Goal: Task Accomplishment & Management: Complete application form

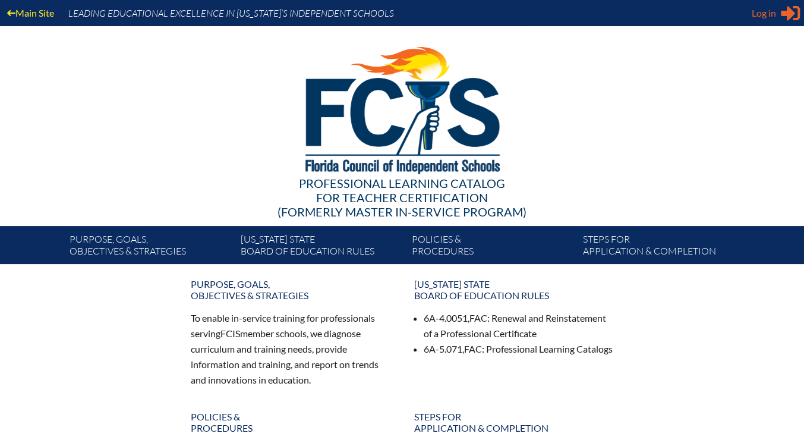
type input "[EMAIL_ADDRESS][PERSON_NAME][DOMAIN_NAME]"
click at [770, 12] on span "Log in" at bounding box center [764, 13] width 24 height 14
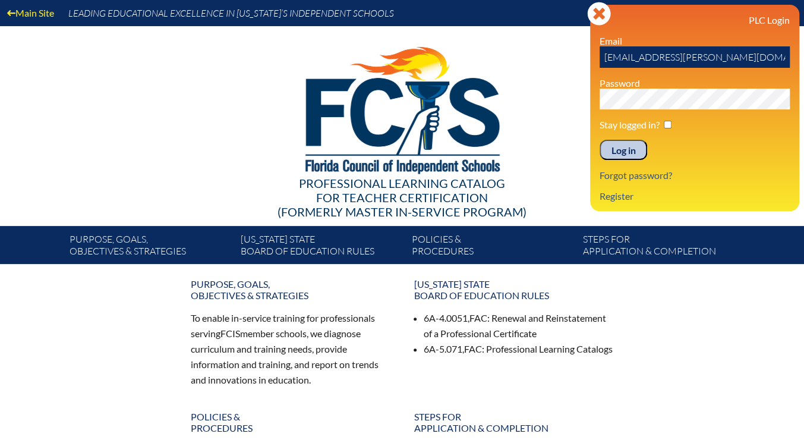
click at [627, 156] on input "Log in" at bounding box center [624, 150] width 48 height 20
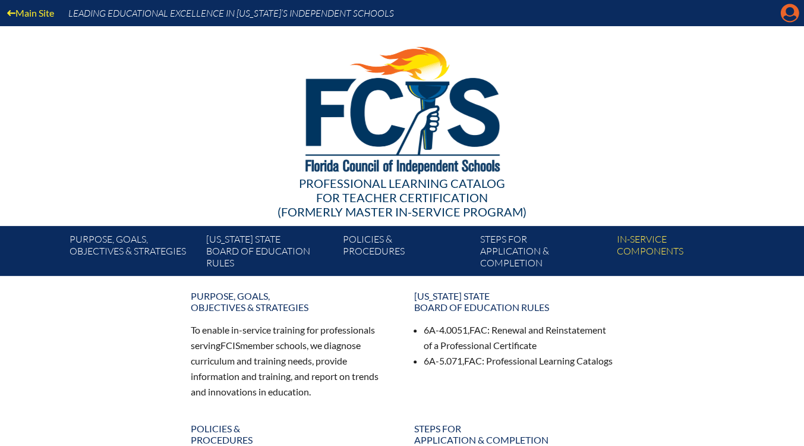
click at [792, 14] on icon "Manage account" at bounding box center [789, 13] width 19 height 19
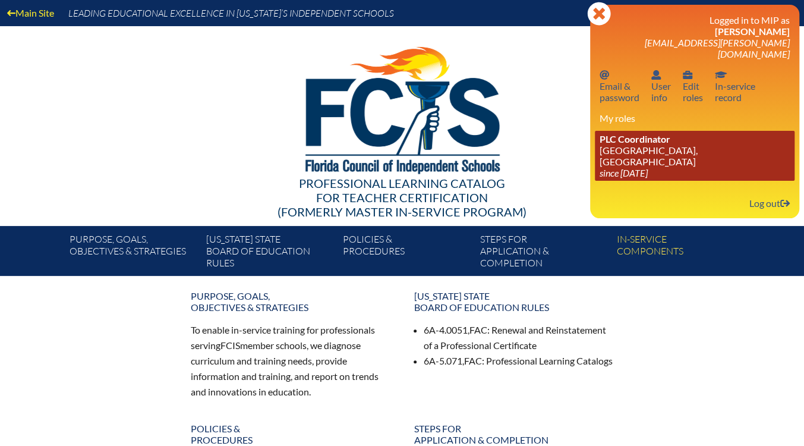
click at [662, 143] on link "PLC Coordinator St. Mark’s Episcopal School, Ft Lauderdale since 2024 Apr 22" at bounding box center [695, 156] width 200 height 50
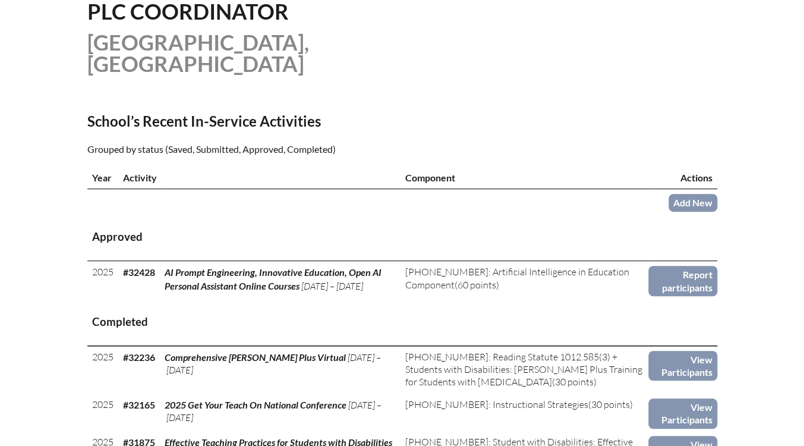
scroll to position [333, 0]
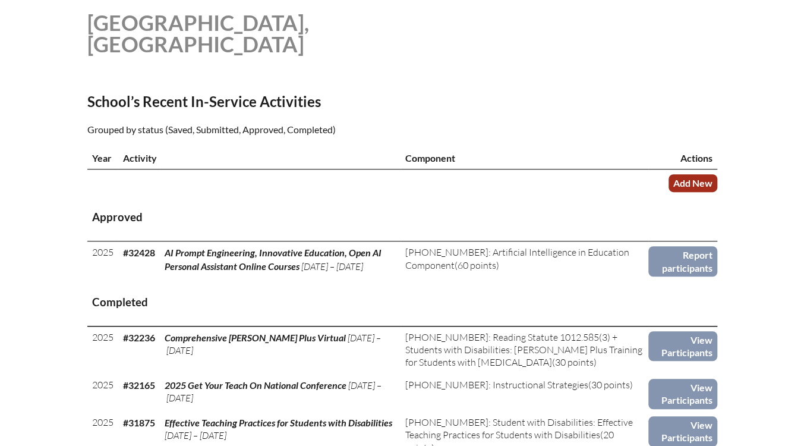
click at [694, 179] on link "Add New" at bounding box center [693, 182] width 49 height 17
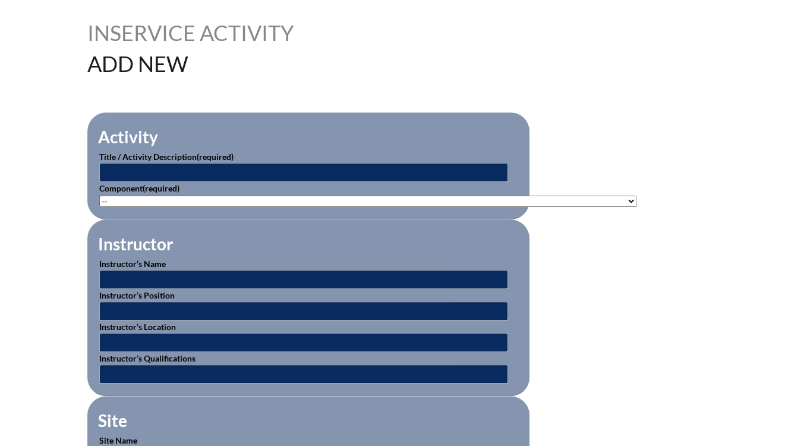
scroll to position [292, 0]
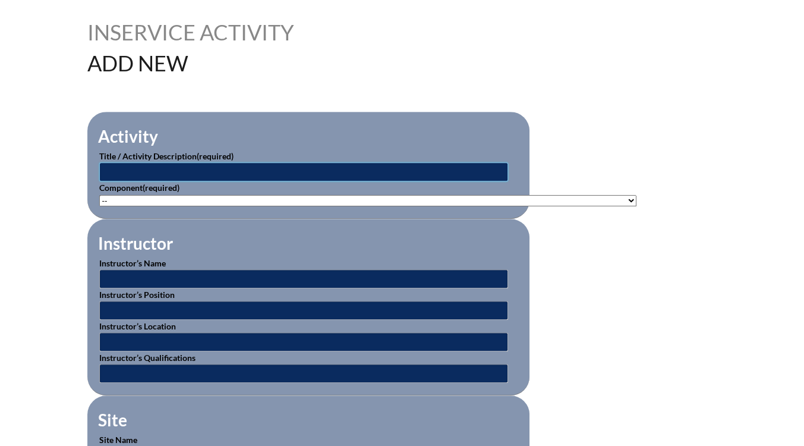
click at [243, 171] on input "text" at bounding box center [303, 171] width 409 height 19
type input "Responsive Classroom - Morning Meeting"
click at [498, 203] on select"]"] "-- 1-000-001: Appropriate Art Activities 1-000-002: Concept and Art Process for…" at bounding box center [367, 200] width 537 height 11
select select"]"] "20393"
click at [99, 195] on select"]"] "-- [PHONE_NUMBER]: Appropriate Art Activities [PHONE_NUMBER]: Concept and Art P…" at bounding box center [367, 200] width 537 height 11
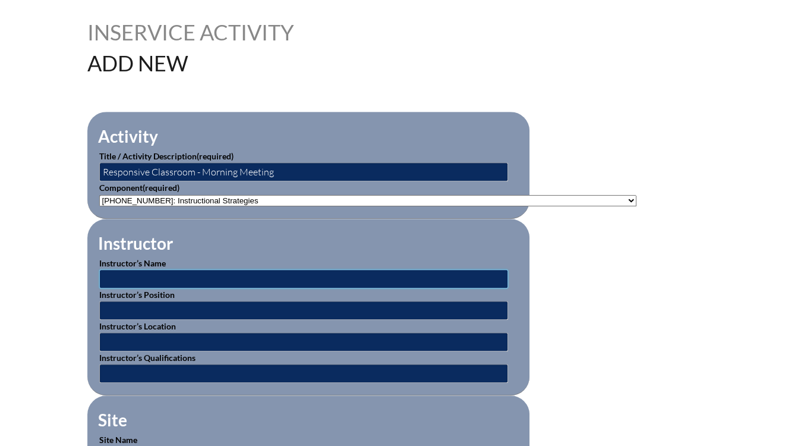
click at [231, 274] on input "text" at bounding box center [303, 278] width 409 height 19
type input "Kaitlin Bierwagen & Kaylee Francis"
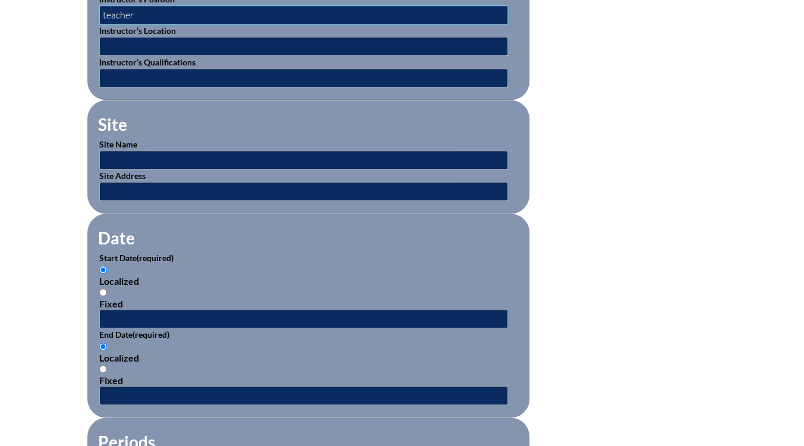
scroll to position [588, 0]
type input "teacher"
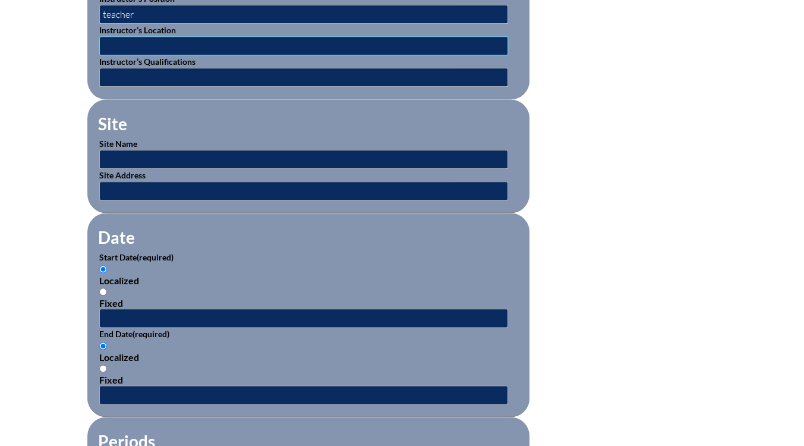
click at [147, 37] on input "text" at bounding box center [303, 45] width 409 height 19
type input "[GEOGRAPHIC_DATA]"
drag, startPoint x: 244, startPoint y: 45, endPoint x: 84, endPoint y: 38, distance: 160.0
click at [84, 38] on div "Inservice Activity Add New Activity Title / Activity Description (required) Res…" at bounding box center [402, 282] width 668 height 1115
click at [184, 150] on input "text" at bounding box center [303, 159] width 409 height 19
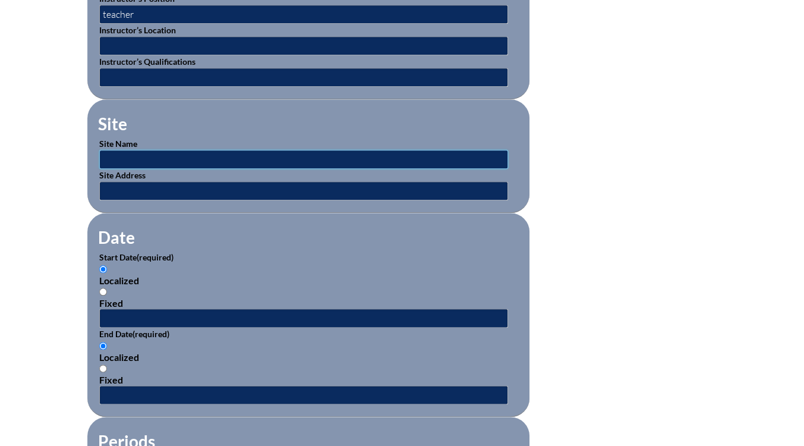
paste input "Saint Mark's Episcopal School"
type input "Saint Mark's Episcopal School"
click at [176, 188] on input "text" at bounding box center [303, 190] width 409 height 19
type input "1750 E Oakland Park Blvd, Ft. Lauderdale, FL"
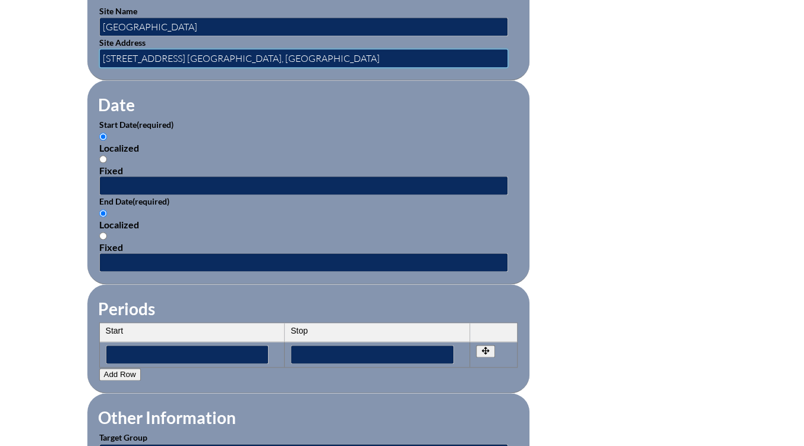
scroll to position [727, 0]
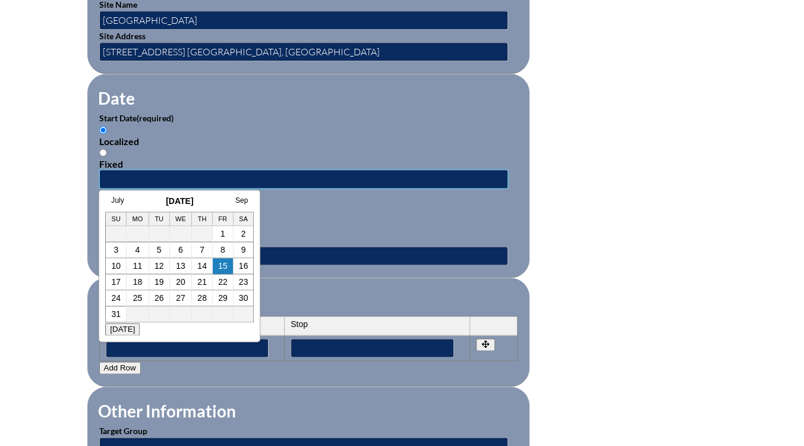
click at [181, 169] on input "text" at bounding box center [303, 178] width 409 height 19
click at [409, 216] on div "Localized" at bounding box center [308, 217] width 418 height 11
click at [107, 210] on input "Localized" at bounding box center [103, 207] width 8 height 8
click at [183, 169] on input "text" at bounding box center [303, 178] width 409 height 19
click at [152, 267] on td "12" at bounding box center [159, 266] width 21 height 16
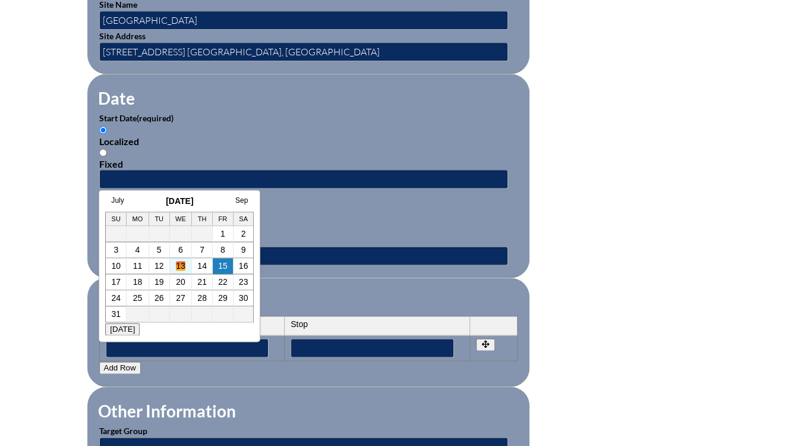
click at [182, 268] on link "13" at bounding box center [181, 266] width 10 height 10
type input "2025-08-13 9:21 AM"
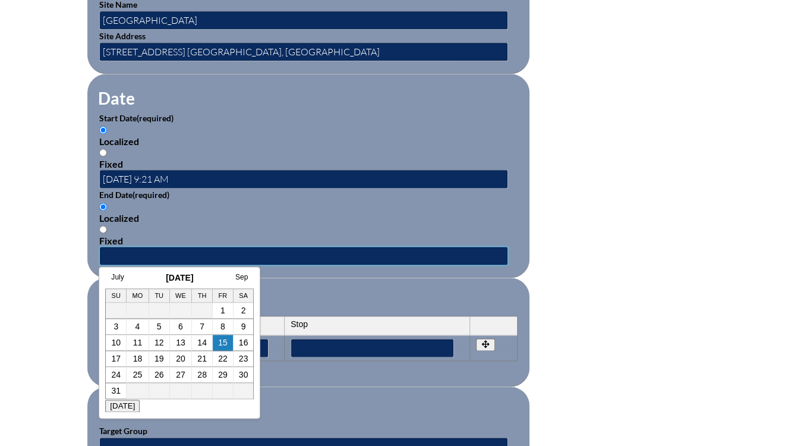
click at [146, 247] on input "text" at bounding box center [303, 255] width 409 height 19
click at [146, 344] on td "11" at bounding box center [138, 343] width 23 height 16
click at [184, 342] on link "13" at bounding box center [181, 343] width 10 height 10
type input "2025-08-13 9:22 AM"
click at [626, 169] on form "Activity Title / Activity Description (required) Responsive Classroom - Morning…" at bounding box center [402, 189] width 630 height 1025
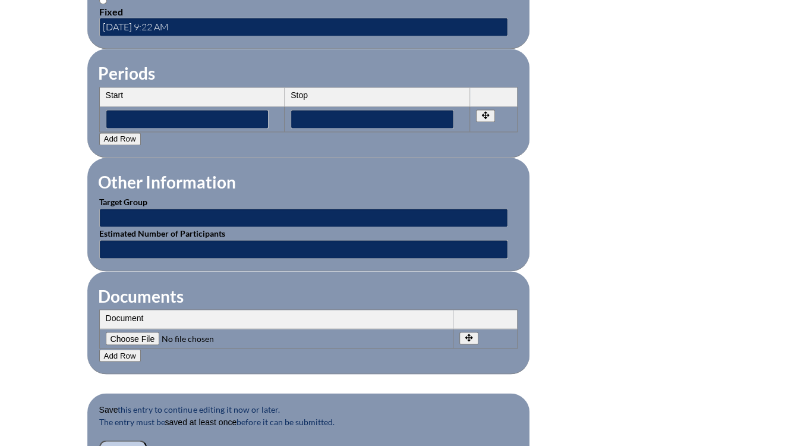
scroll to position [957, 0]
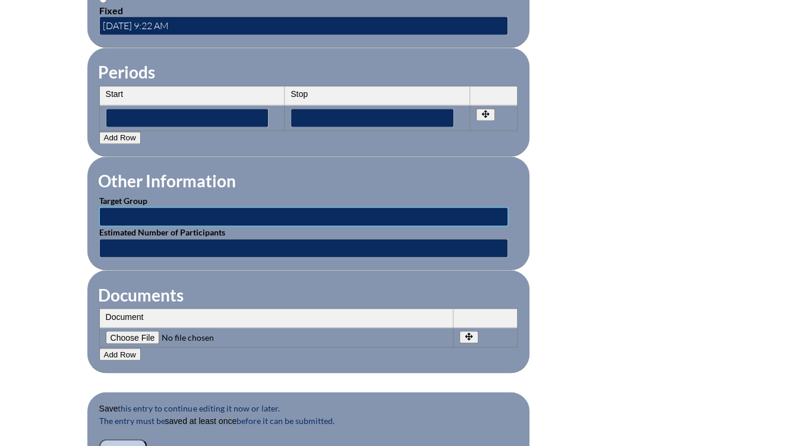
click at [364, 209] on input "text" at bounding box center [303, 216] width 409 height 19
type input "Lower School Teachers"
click at [222, 239] on input "text" at bounding box center [303, 247] width 409 height 19
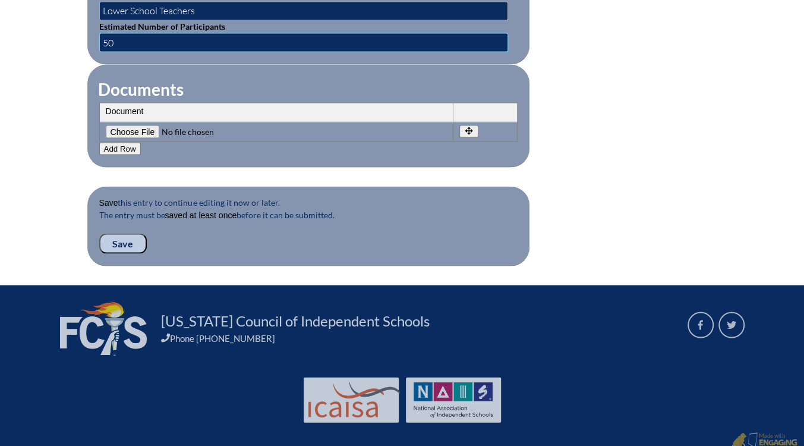
type input "50"
click at [118, 233] on input "Save" at bounding box center [123, 243] width 48 height 20
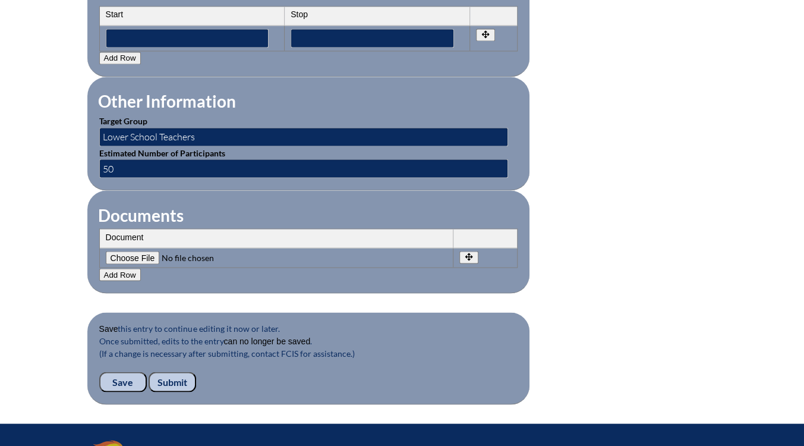
scroll to position [1197, 0]
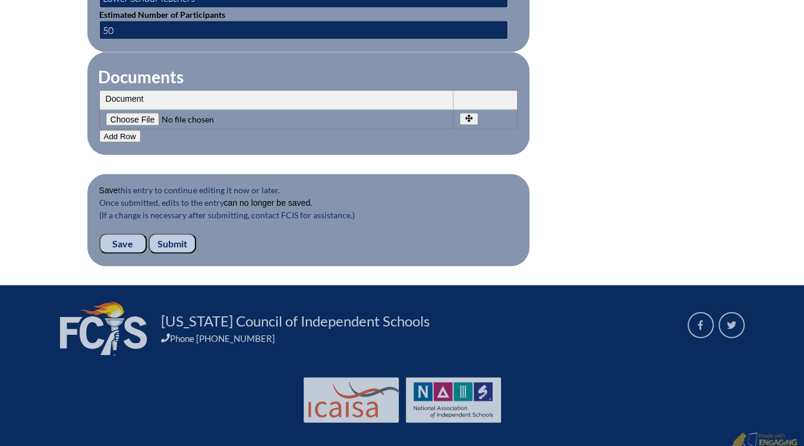
click at [171, 233] on input "Submit" at bounding box center [173, 243] width 48 height 20
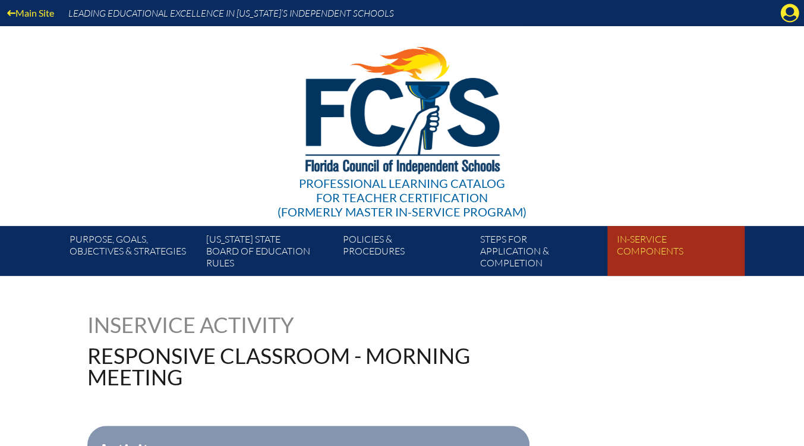
click at [666, 238] on link "In-service components" at bounding box center [680, 253] width 137 height 45
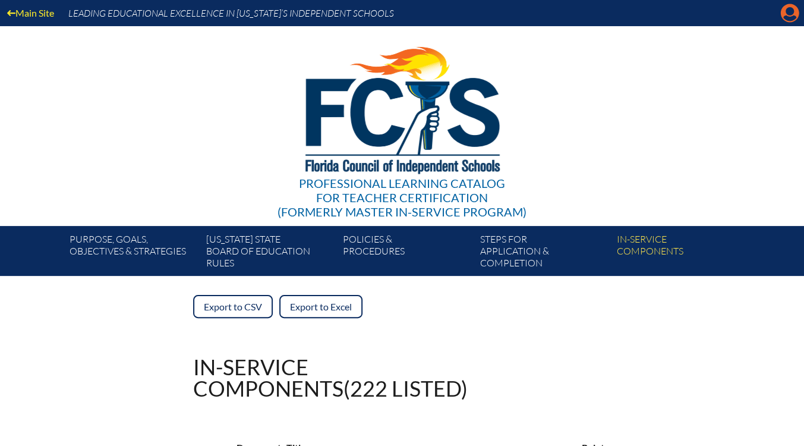
click at [783, 16] on icon at bounding box center [790, 13] width 18 height 18
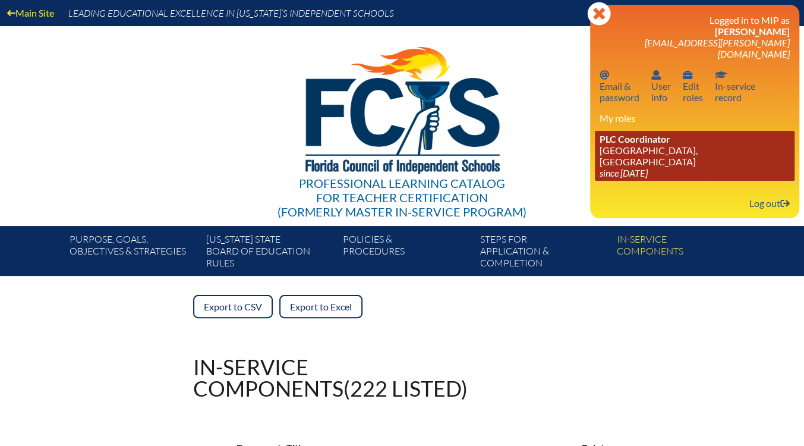
click at [683, 145] on link "PLC Coordinator St. Mark’s Episcopal School, Ft Lauderdale since 2024 Apr 22" at bounding box center [695, 156] width 200 height 50
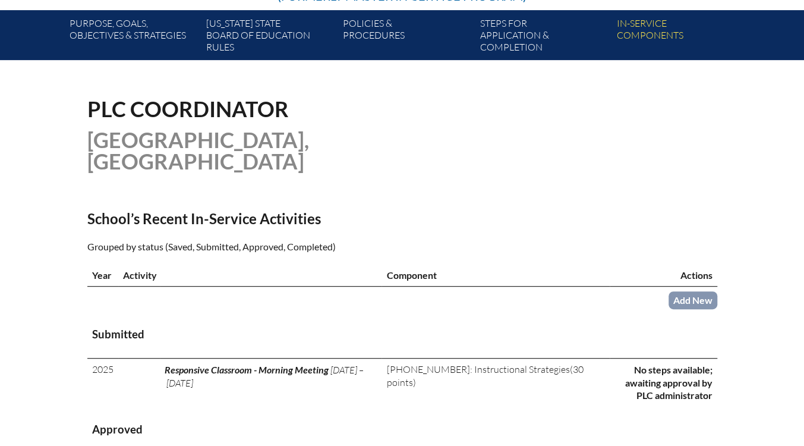
scroll to position [269, 0]
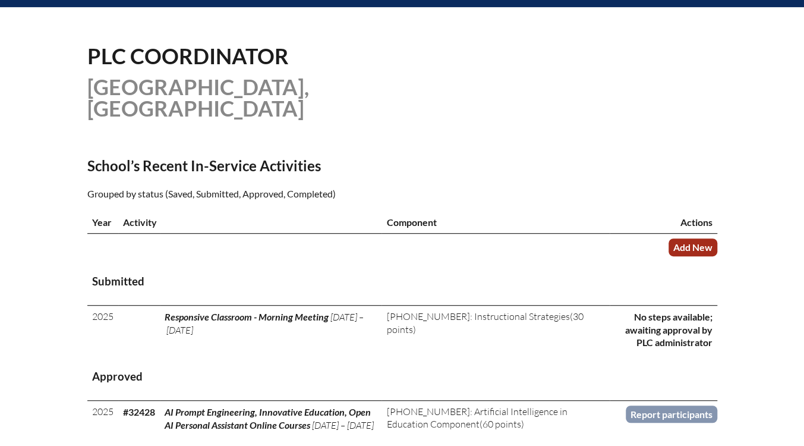
click at [680, 244] on link "Add New" at bounding box center [693, 246] width 49 height 17
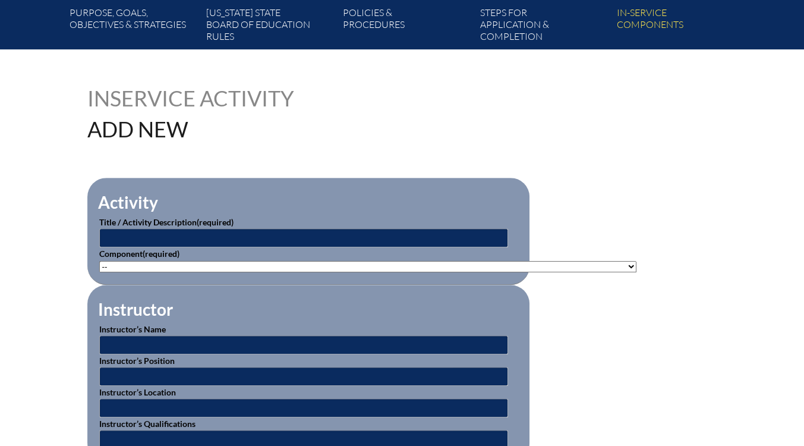
scroll to position [227, 0]
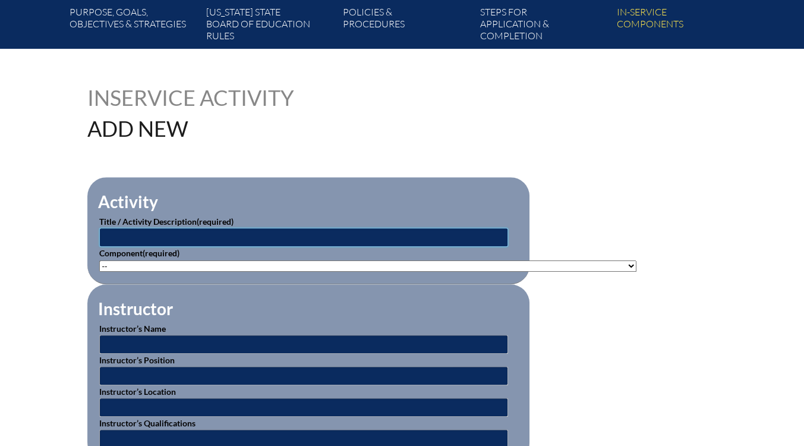
click at [238, 233] on input "text" at bounding box center [303, 237] width 409 height 19
type input "Everyday Math Training"
click at [254, 260] on select"]"] "-- 1-000-001: Appropriate Art Activities 1-000-002: Concept and Art Process for…" at bounding box center [367, 265] width 537 height 11
select select"]"] "20378"
click at [99, 260] on select"]"] "-- 1-000-001: Appropriate Art Activities 1-000-002: Concept and Art Process for…" at bounding box center [367, 265] width 537 height 11
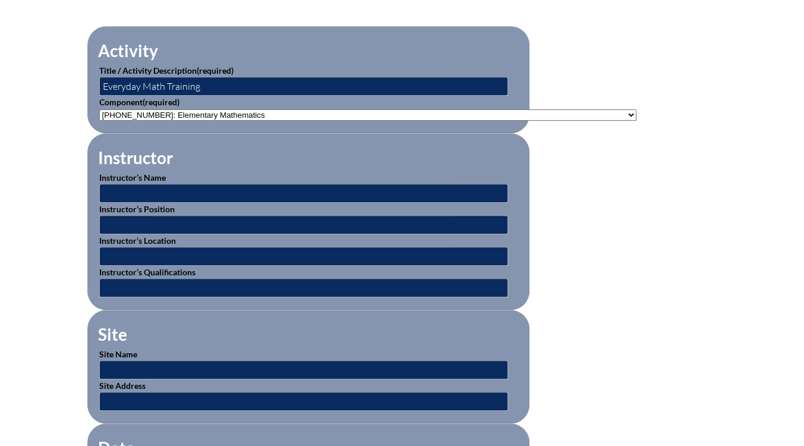
scroll to position [418, 0]
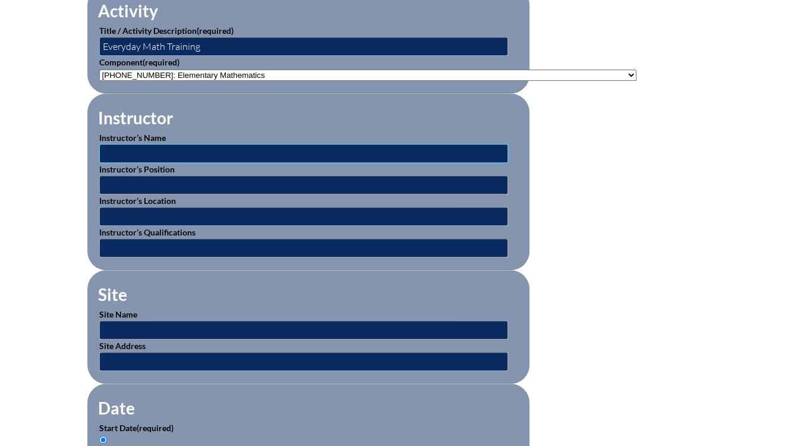
click at [222, 151] on input "text" at bounding box center [303, 153] width 409 height 19
type input "Kara Johnson"
click at [182, 182] on input "text" at bounding box center [303, 184] width 409 height 19
type input "Everyday Math Instructor"
click at [202, 211] on input "text" at bounding box center [303, 216] width 409 height 19
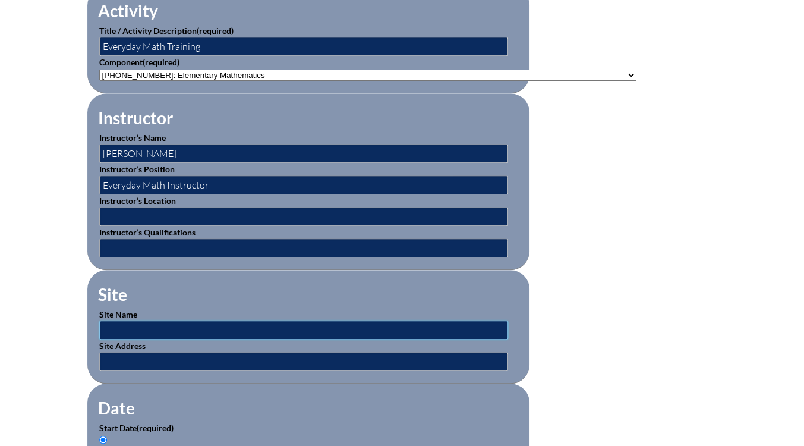
click at [159, 320] on input "text" at bounding box center [303, 329] width 409 height 19
type input "Saint Mark's Episcopal School"
click at [169, 359] on input "text" at bounding box center [303, 361] width 409 height 19
type input "1750 E Oakland Park Blvd, Ft. Lauderdale, FL"
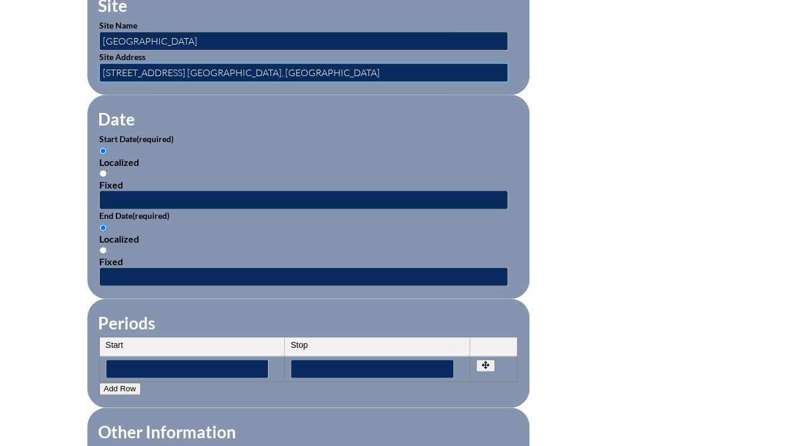
scroll to position [707, 0]
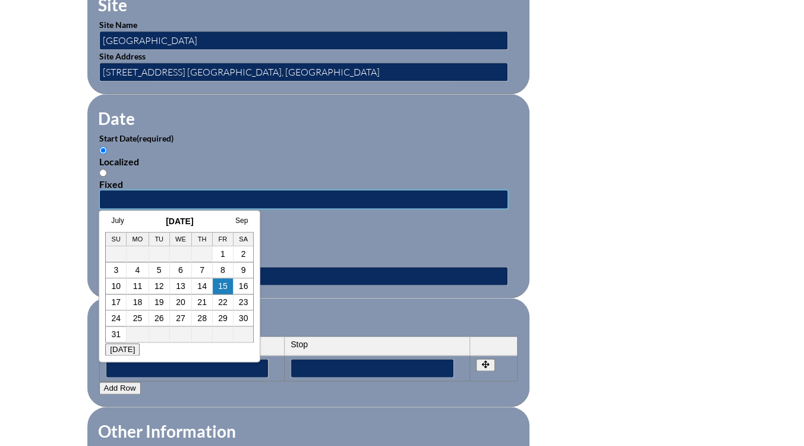
click at [182, 190] on input "text" at bounding box center [303, 199] width 409 height 19
click at [146, 286] on td "11" at bounding box center [138, 286] width 23 height 16
click at [175, 285] on td "13" at bounding box center [181, 286] width 23 height 16
click at [179, 285] on link "13" at bounding box center [181, 286] width 10 height 10
type input "2025-08-13 9:23 AM"
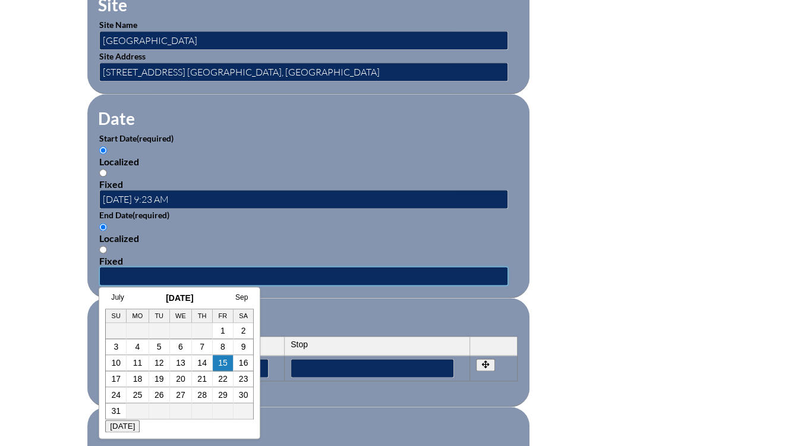
click at [187, 266] on input "text" at bounding box center [303, 275] width 409 height 19
click at [152, 349] on td "5" at bounding box center [159, 347] width 21 height 16
click at [177, 363] on link "13" at bounding box center [181, 363] width 10 height 10
type input "2025-08-13 9:23 AM"
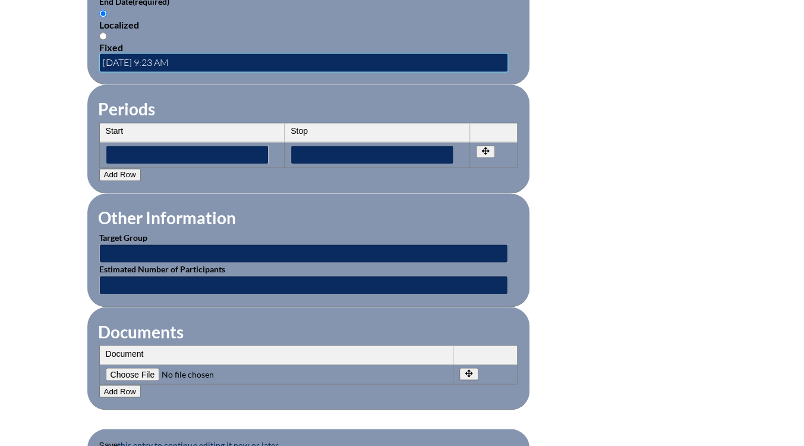
scroll to position [921, 0]
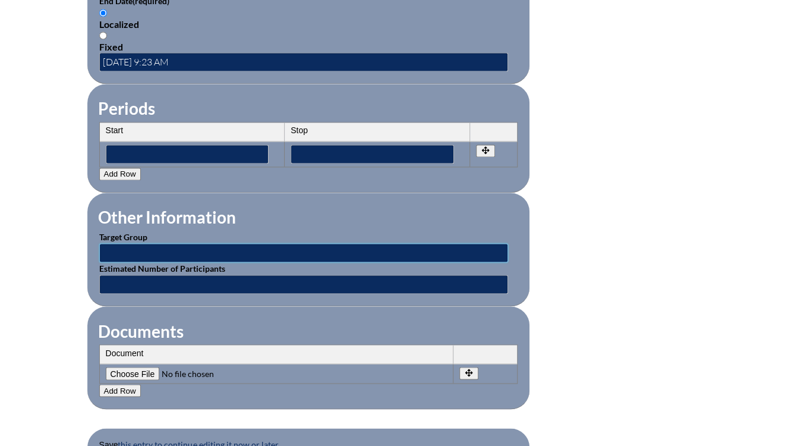
click at [165, 243] on input "text" at bounding box center [303, 252] width 409 height 19
type input "Lower School Teachers"
click at [203, 275] on input "text" at bounding box center [303, 284] width 409 height 19
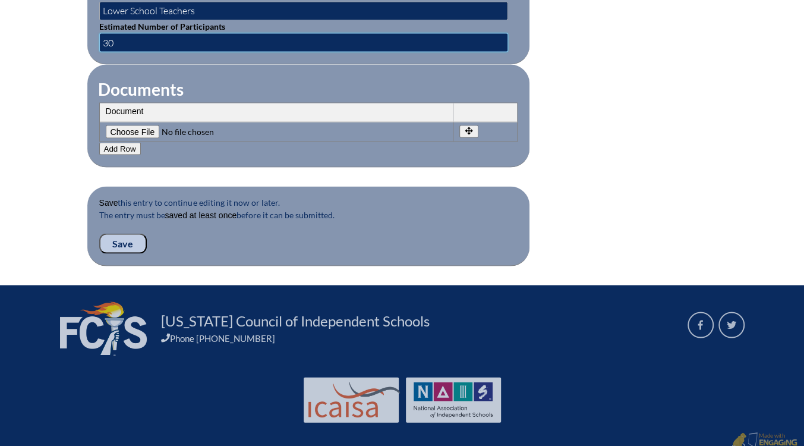
type input "30"
click at [121, 233] on input "Save" at bounding box center [123, 243] width 48 height 20
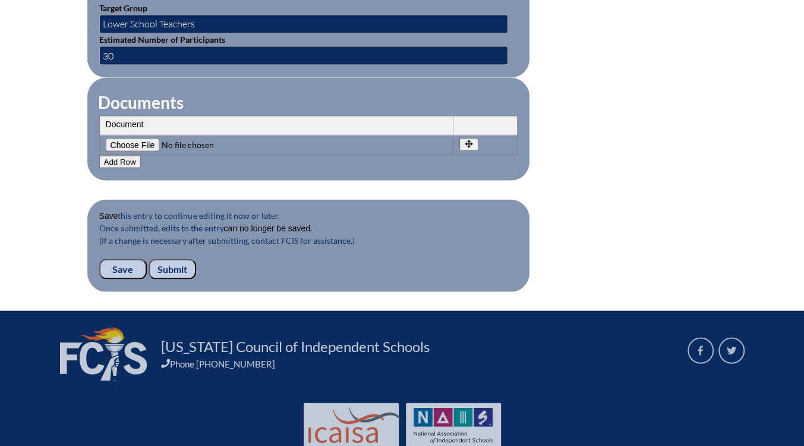
scroll to position [1176, 0]
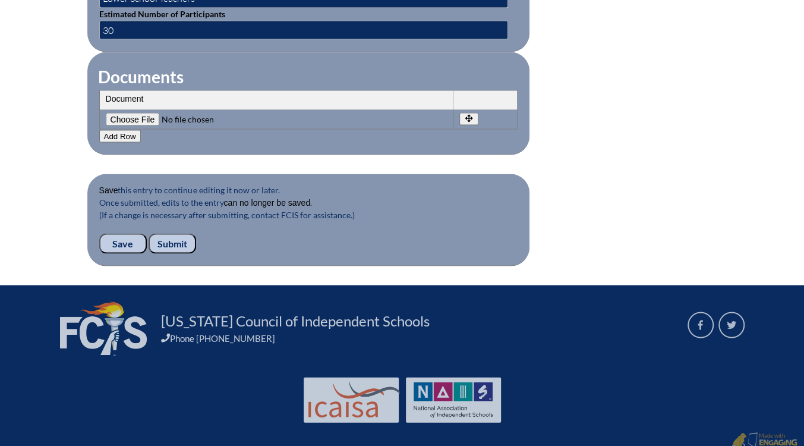
click at [178, 238] on input "Submit" at bounding box center [173, 243] width 48 height 20
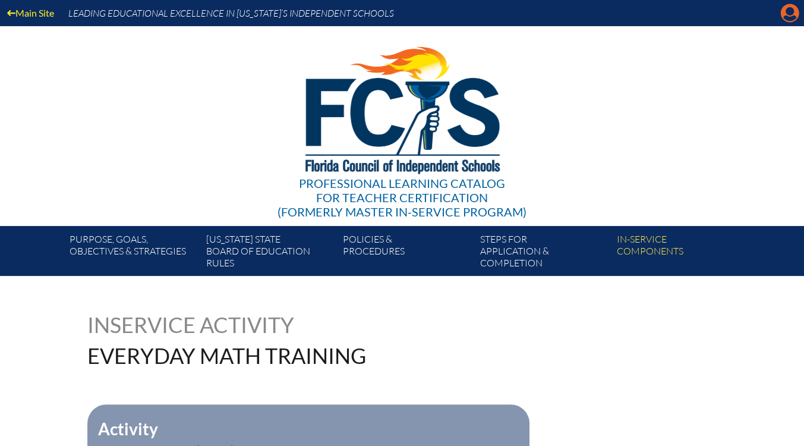
click at [789, 16] on icon at bounding box center [790, 13] width 18 height 18
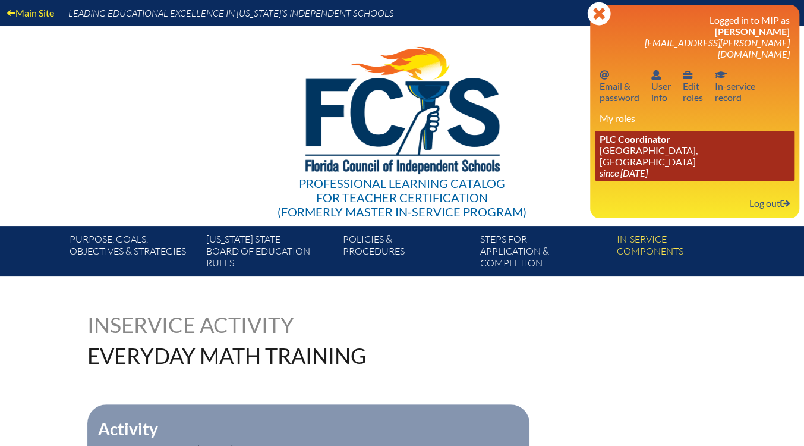
click at [707, 140] on link "PLC Coordinator St. Mark’s Episcopal School, Ft Lauderdale since 2024 Apr 22" at bounding box center [695, 156] width 200 height 50
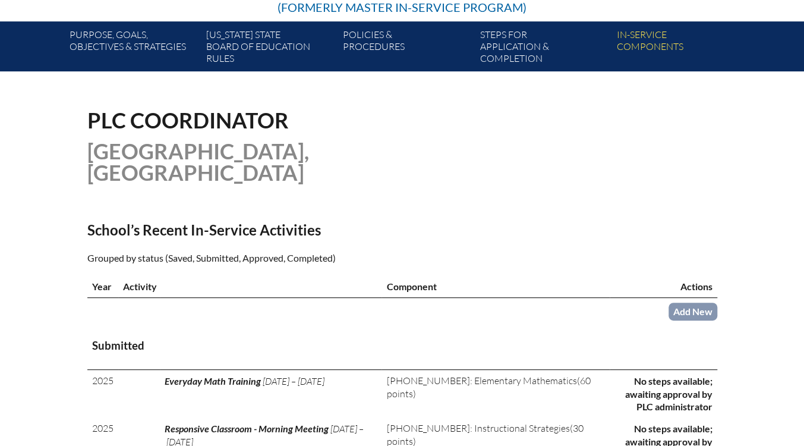
scroll to position [267, 0]
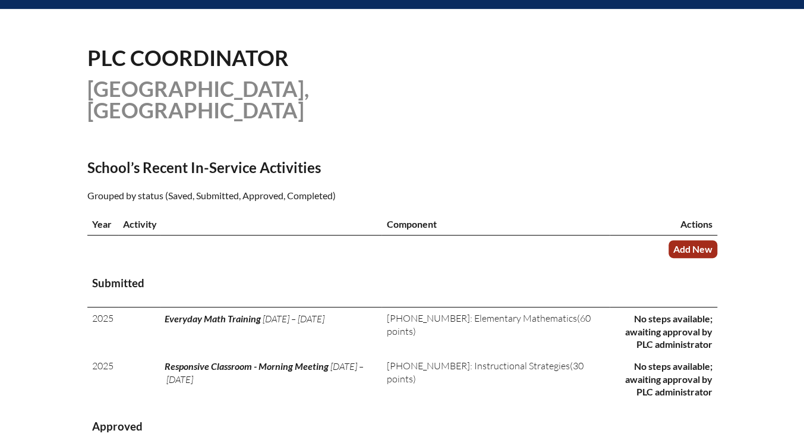
click at [707, 254] on link "Add New" at bounding box center [693, 248] width 49 height 17
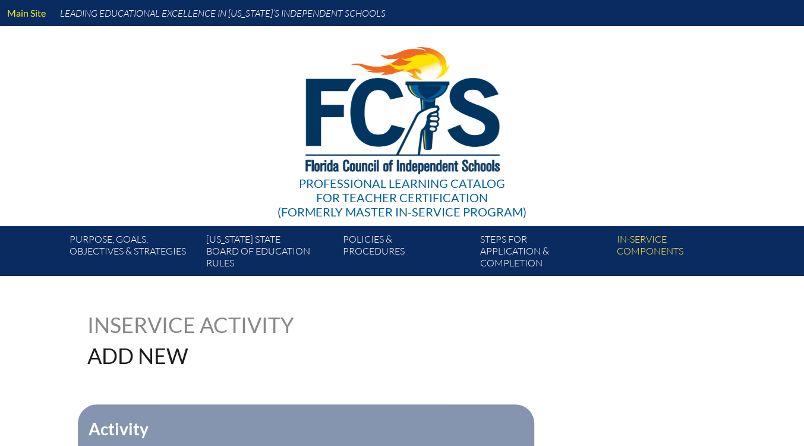
click at [687, 247] on link "In-service components" at bounding box center [680, 253] width 137 height 45
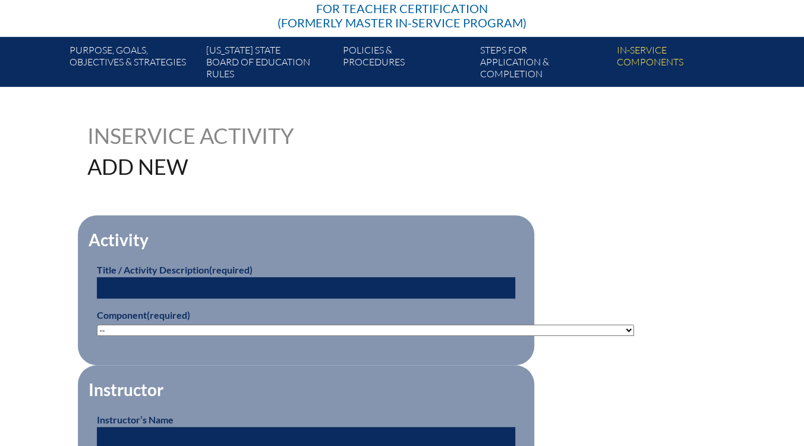
scroll to position [235, 0]
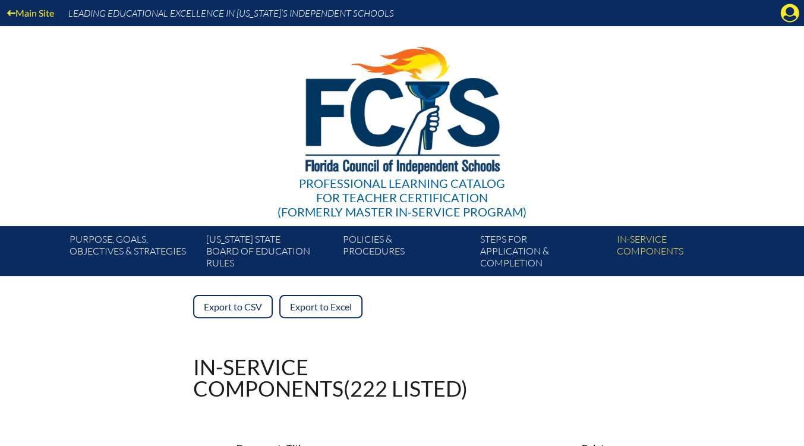
click at [340, 242] on link "Policies & Procedures" at bounding box center [406, 253] width 137 height 45
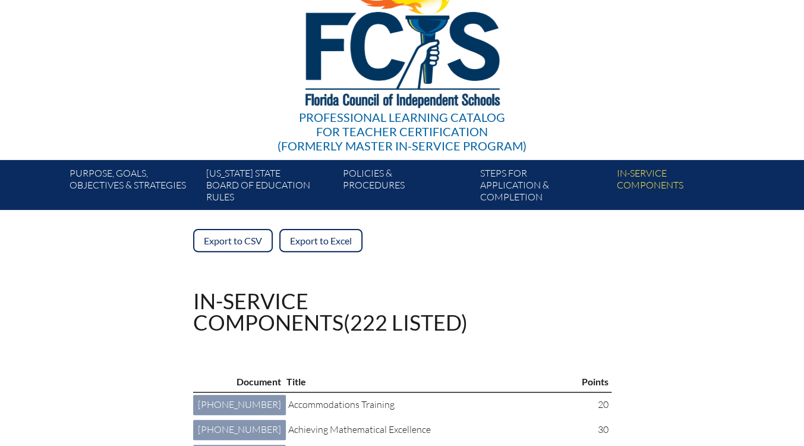
scroll to position [61, 0]
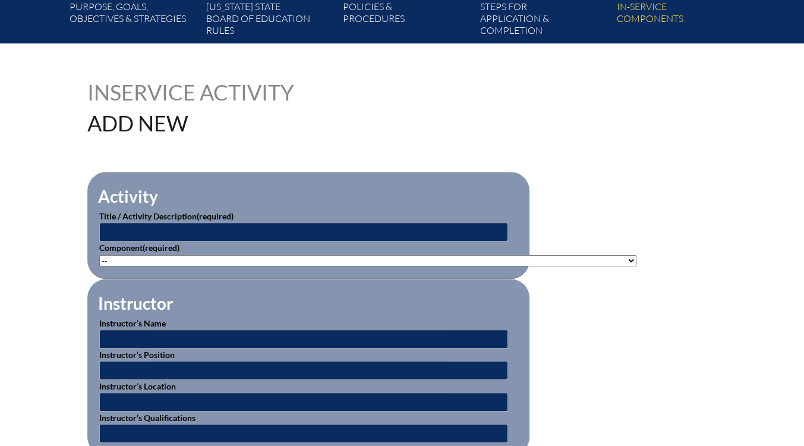
scroll to position [360, 0]
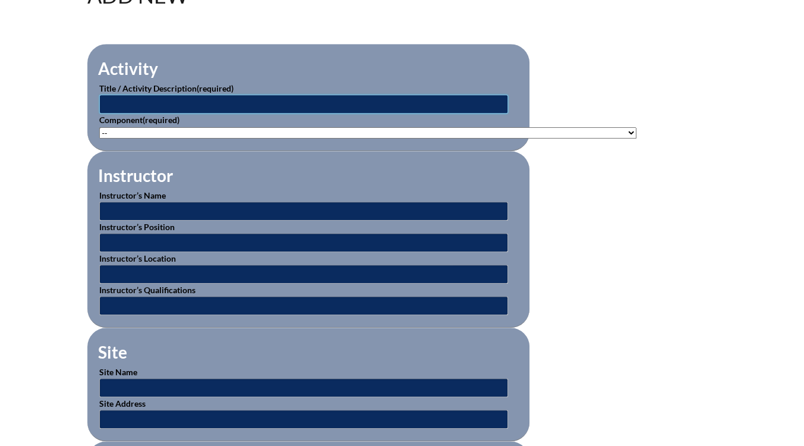
click at [307, 94] on input "text" at bounding box center [303, 103] width 409 height 19
click at [106, 102] on input "Paesidium Training - Sexual Abuse" at bounding box center [303, 103] width 409 height 19
type input "Praesidium Training - [MEDICAL_DATA]"
click at [125, 131] on select"]"] "-- 1-000-001: Appropriate Art Activities 1-000-002: Concept and Art Process for…" at bounding box center [367, 132] width 537 height 11
select select"]"] "20474"
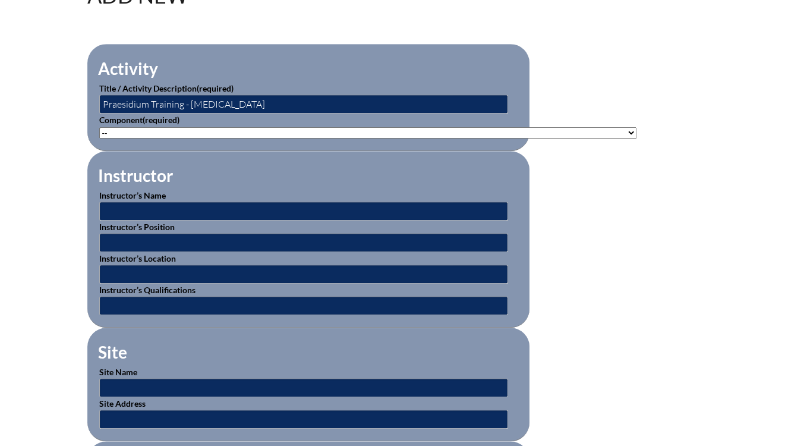
click at [99, 127] on select"]"] "-- 1-000-001: Appropriate Art Activities 1-000-002: Concept and Art Process for…" at bounding box center [367, 132] width 537 height 11
click at [255, 207] on input "text" at bounding box center [303, 210] width 409 height 19
type input "A"
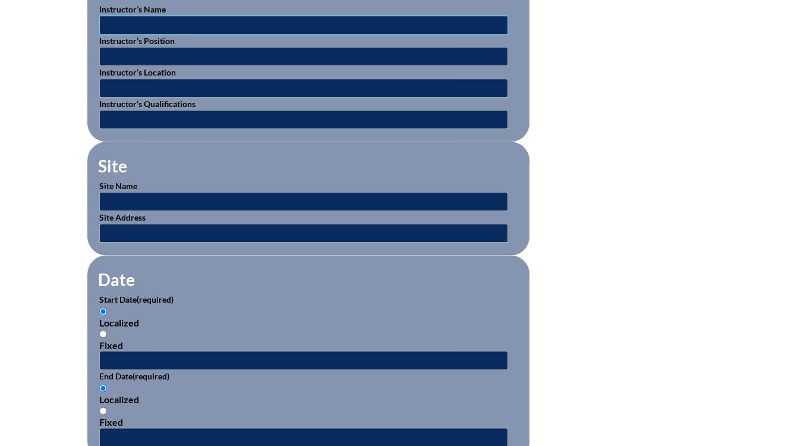
scroll to position [547, 0]
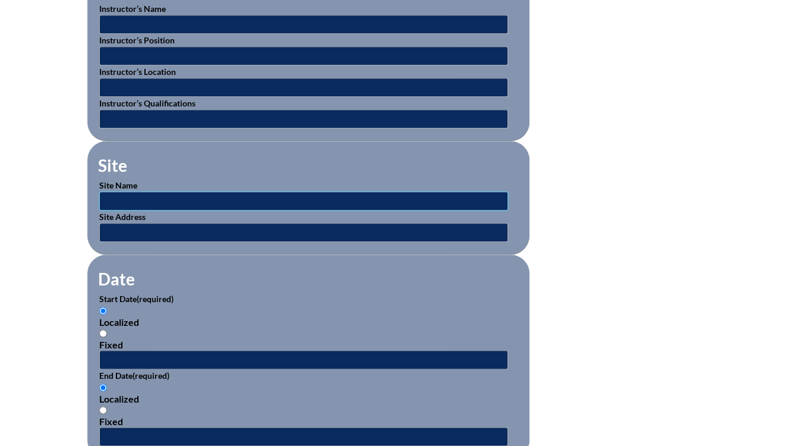
click at [404, 198] on input "text" at bounding box center [303, 200] width 409 height 19
type input "Saint Mark's Episcopal School"
click at [228, 223] on input "text" at bounding box center [303, 232] width 409 height 19
type input "1750 E Oakland Park Blvd, Ft. Lauderdale, FL"
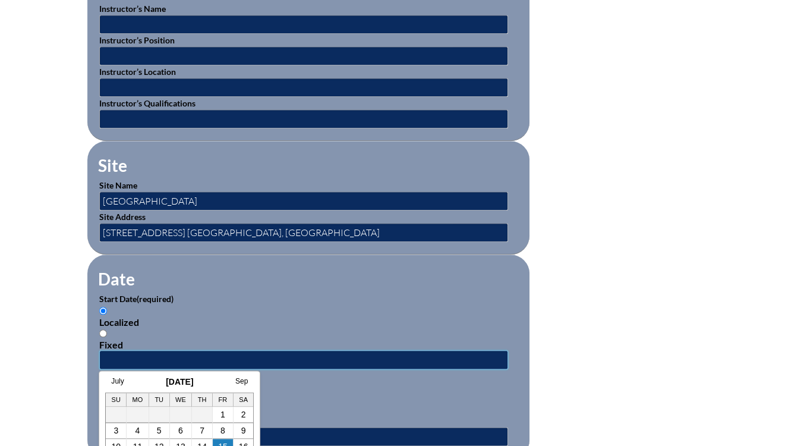
click at [219, 356] on input "text" at bounding box center [303, 359] width 409 height 19
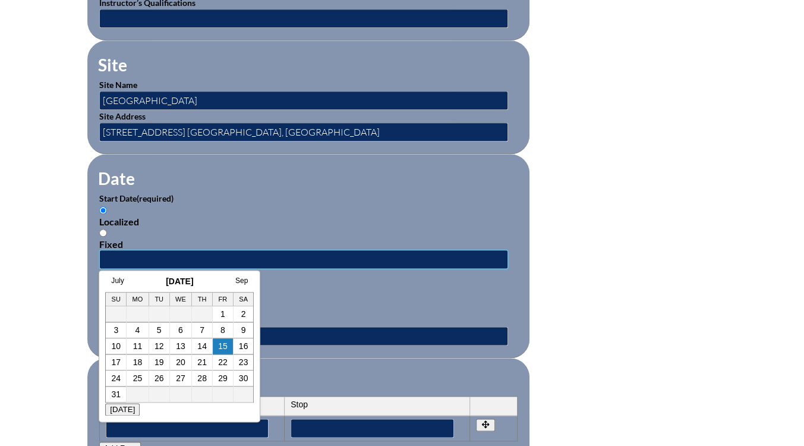
scroll to position [648, 0]
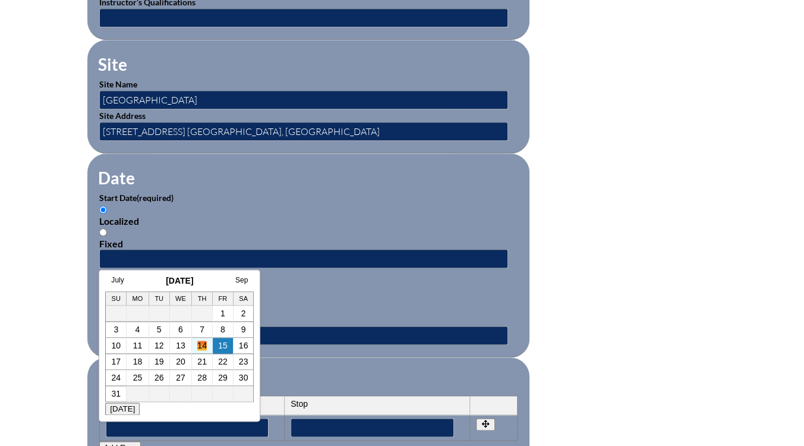
click at [200, 341] on link "14" at bounding box center [202, 346] width 10 height 10
type input "2025-08-14 9:26 AM"
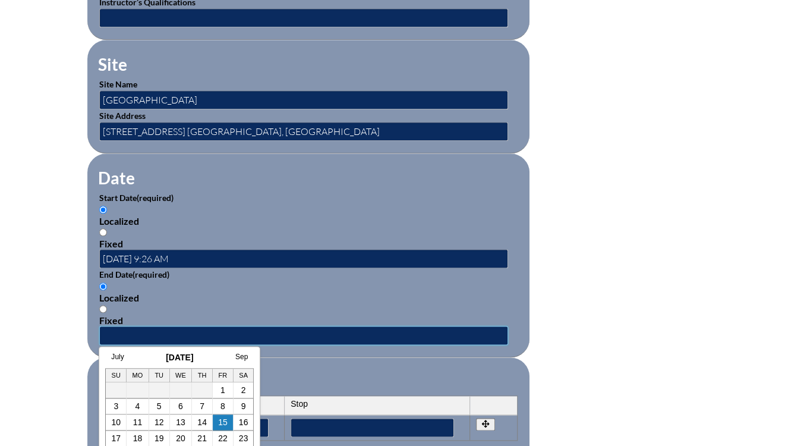
click at [193, 326] on input "text" at bounding box center [303, 335] width 409 height 19
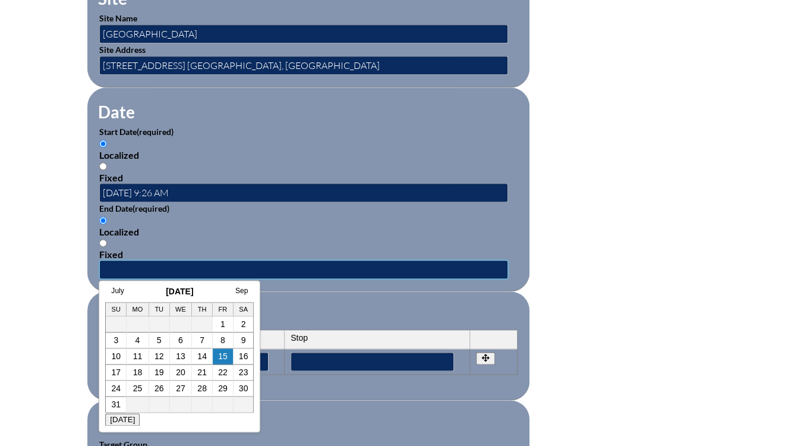
scroll to position [714, 0]
click at [204, 355] on link "14" at bounding box center [202, 356] width 10 height 10
type input "2025-08-14 9:26 AM"
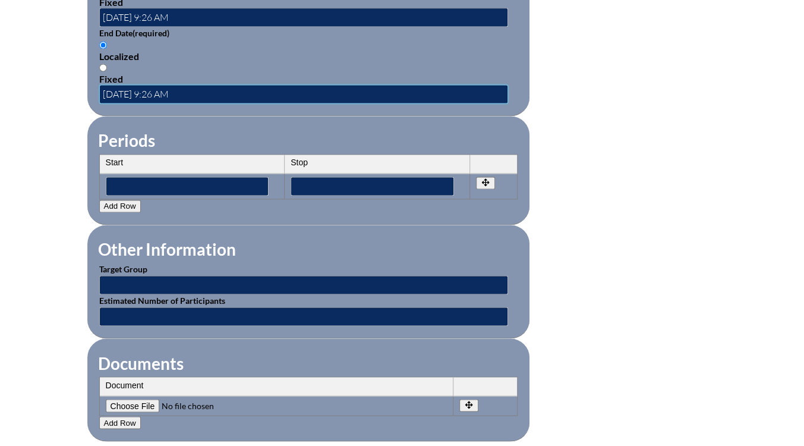
scroll to position [900, 0]
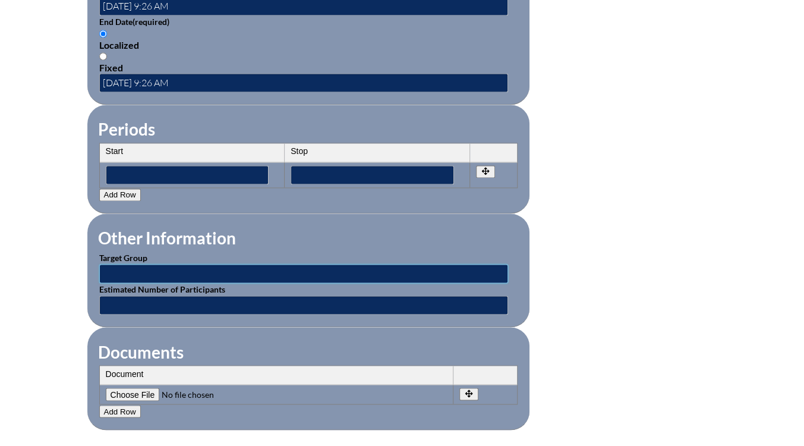
click at [260, 266] on input "text" at bounding box center [303, 273] width 409 height 19
type input "teachers and administrators"
click at [237, 295] on input "text" at bounding box center [303, 304] width 409 height 19
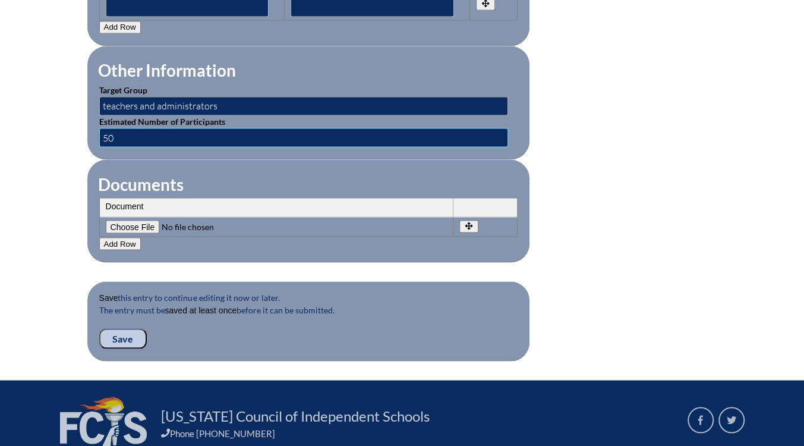
scroll to position [1077, 0]
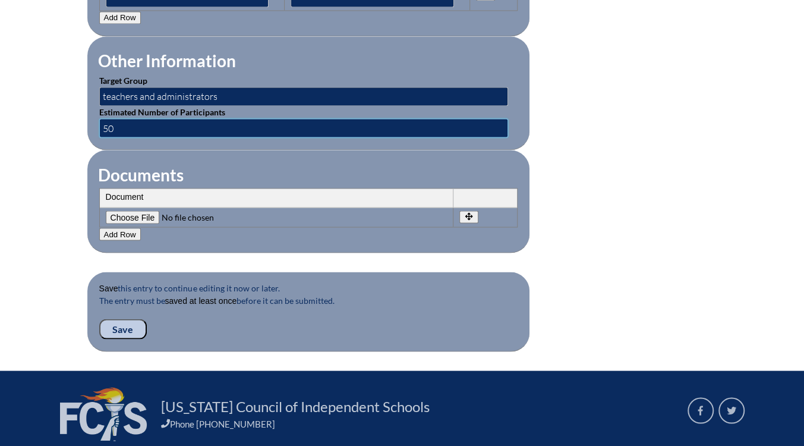
type input "50"
click at [126, 320] on input "Save" at bounding box center [123, 329] width 48 height 20
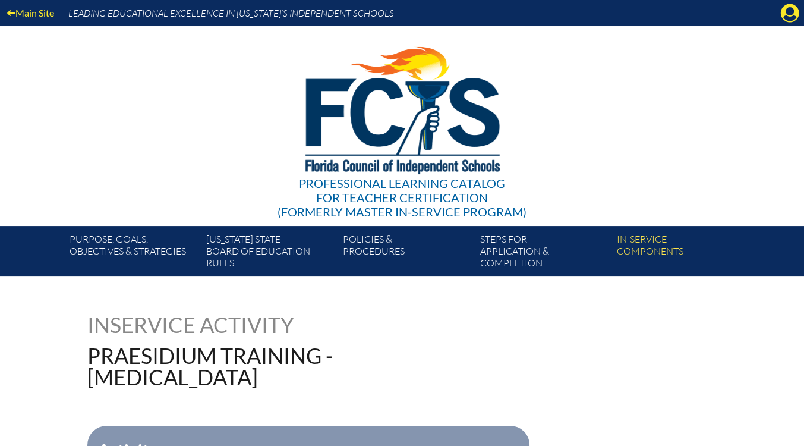
scroll to position [1, 0]
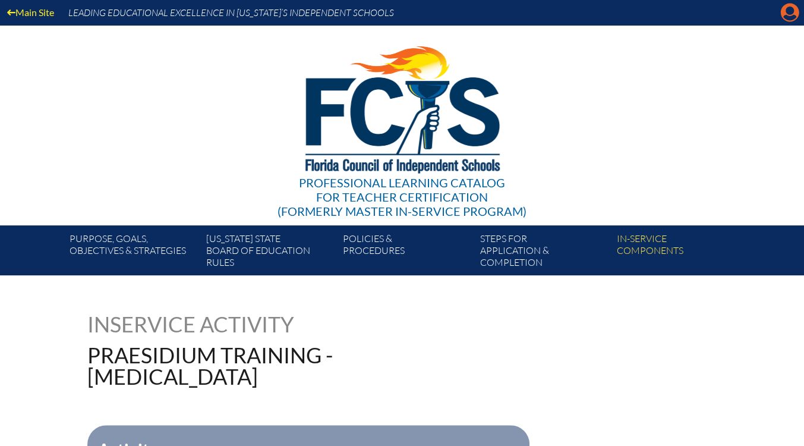
click at [788, 16] on icon "Manage account" at bounding box center [789, 12] width 19 height 19
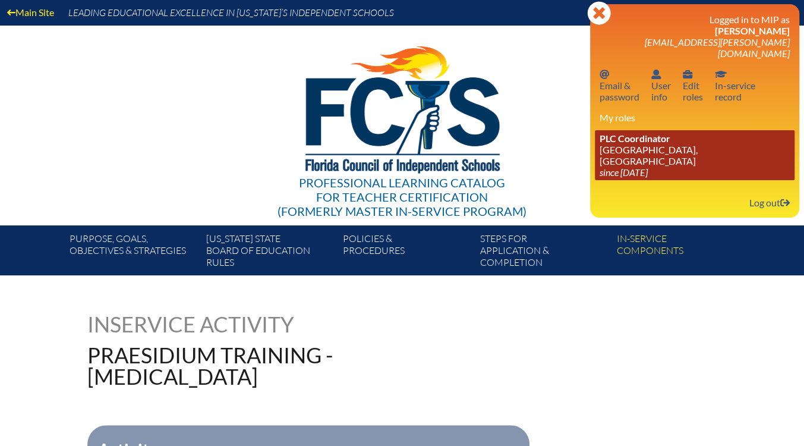
click at [661, 140] on link "PLC Coordinator [GEOGRAPHIC_DATA], [GEOGRAPHIC_DATA] since [DATE]" at bounding box center [695, 155] width 200 height 50
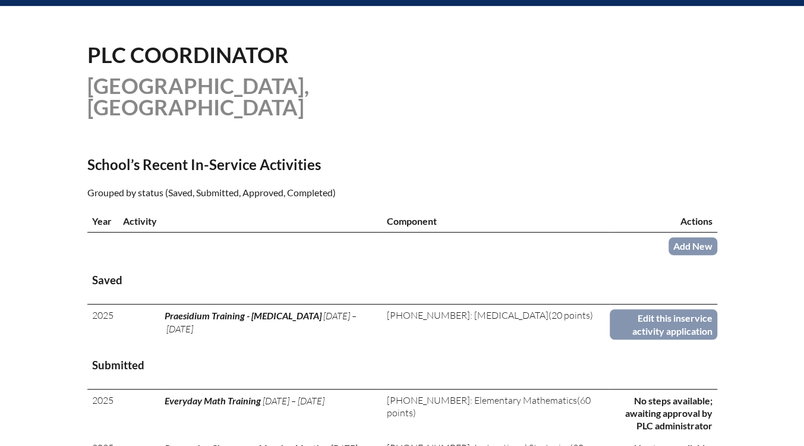
scroll to position [269, 0]
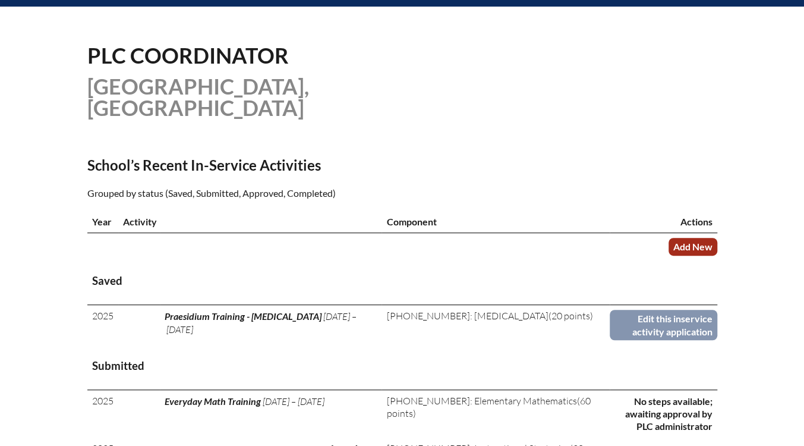
click at [705, 245] on link "Add New" at bounding box center [693, 246] width 49 height 17
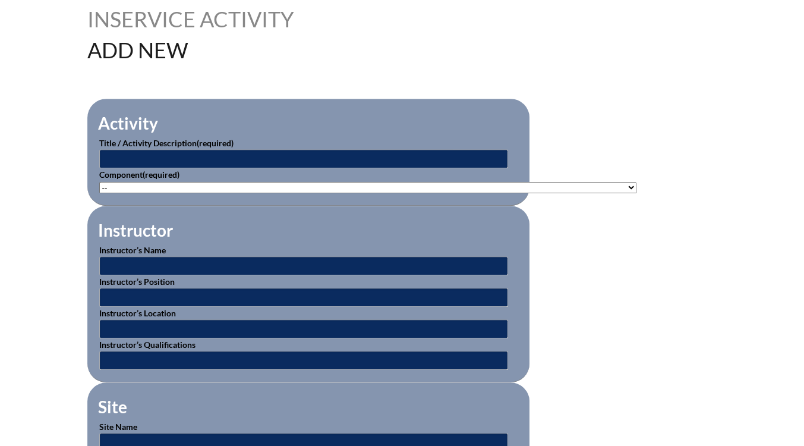
scroll to position [306, 0]
click at [283, 156] on input "text" at bounding box center [303, 158] width 409 height 19
type input "5 to Thrive Training"
click at [288, 186] on select"]"] "-- [PHONE_NUMBER]: Appropriate Art Activities [PHONE_NUMBER]: Concept and Art P…" at bounding box center [367, 186] width 537 height 11
select select"]"] "20393"
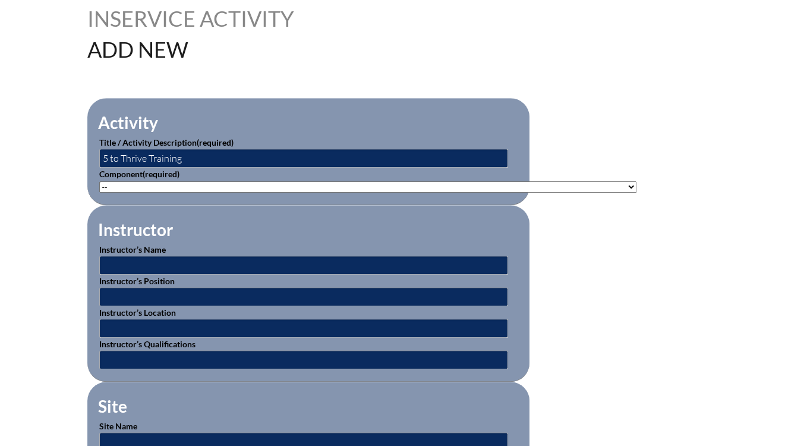
click at [99, 181] on select"]"] "-- [PHONE_NUMBER]: Appropriate Art Activities [PHONE_NUMBER]: Concept and Art P…" at bounding box center [367, 186] width 537 height 11
click at [197, 261] on input "text" at bounding box center [303, 265] width 409 height 19
type input "[PERSON_NAME] & [PERSON_NAME]"
click at [187, 287] on input "text" at bounding box center [303, 296] width 409 height 19
type input "Assistant Head of Lower School & 3rd Grade Teacher"
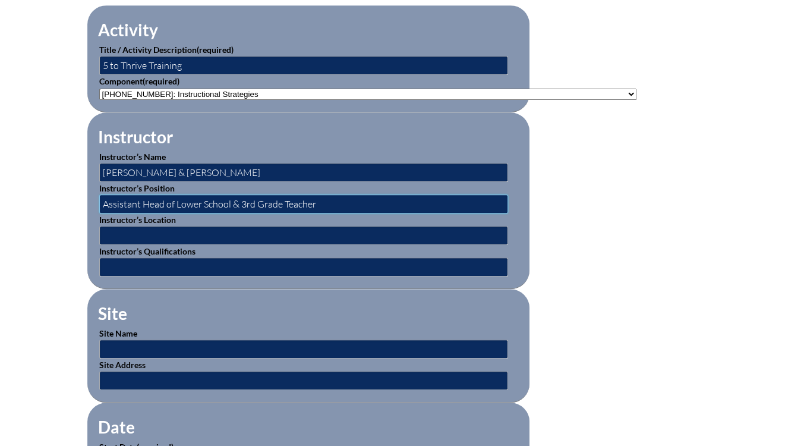
scroll to position [456, 0]
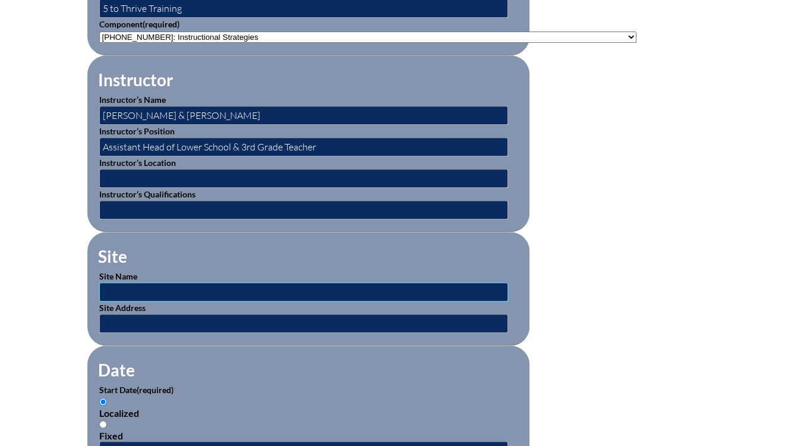
click at [185, 282] on input "text" at bounding box center [303, 291] width 409 height 19
type input "[GEOGRAPHIC_DATA]"
click at [196, 314] on input "text" at bounding box center [303, 323] width 409 height 19
type input "[STREET_ADDRESS] [GEOGRAPHIC_DATA], [GEOGRAPHIC_DATA]"
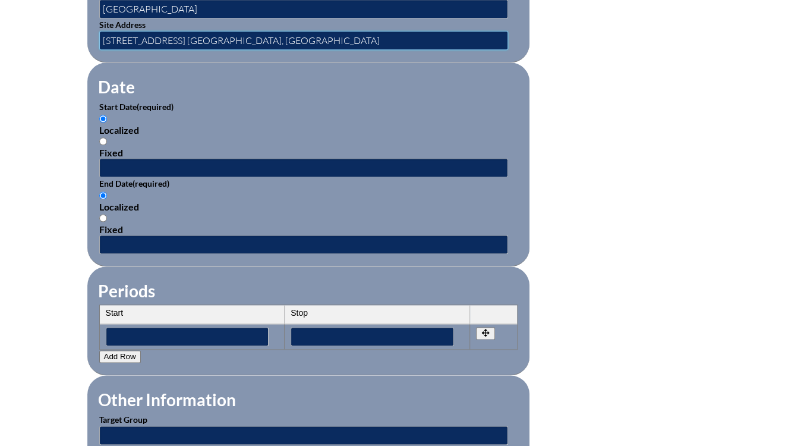
scroll to position [739, 0]
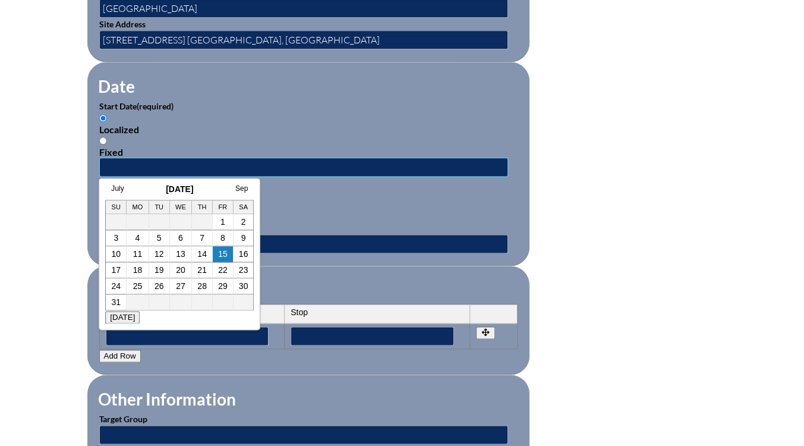
click at [248, 157] on input "text" at bounding box center [303, 166] width 409 height 19
click at [114, 260] on td "10" at bounding box center [116, 254] width 21 height 16
click at [225, 256] on link "15" at bounding box center [223, 254] width 10 height 10
type input "[DATE] 9:27 AM"
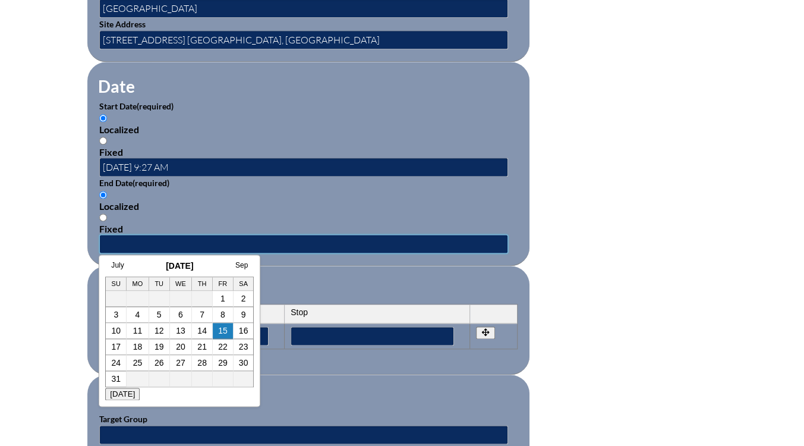
click at [219, 237] on input "text" at bounding box center [303, 243] width 409 height 19
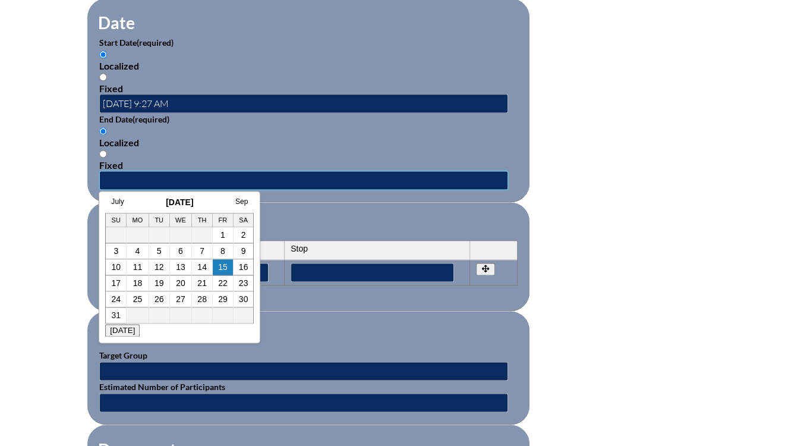
scroll to position [803, 0]
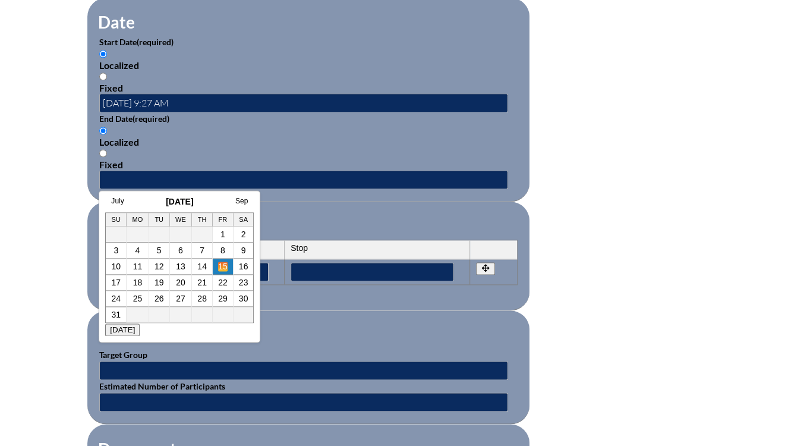
click at [218, 267] on link "15" at bounding box center [223, 266] width 10 height 10
type input "[DATE] 9:27 AM"
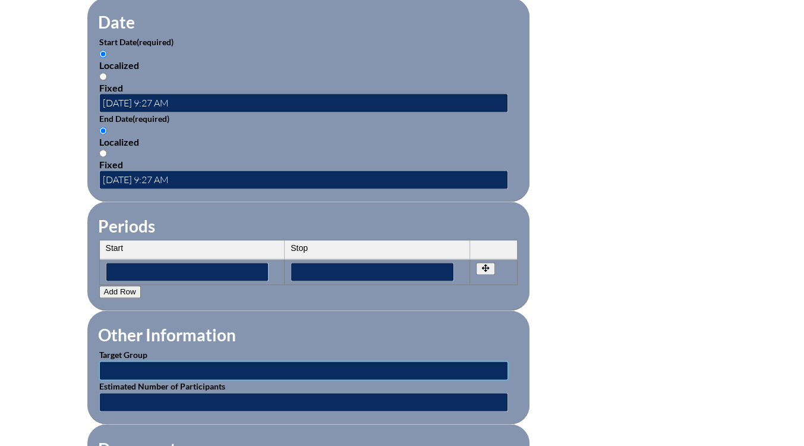
click at [206, 367] on input "text" at bounding box center [303, 370] width 409 height 19
type input "Lower School Teachers"
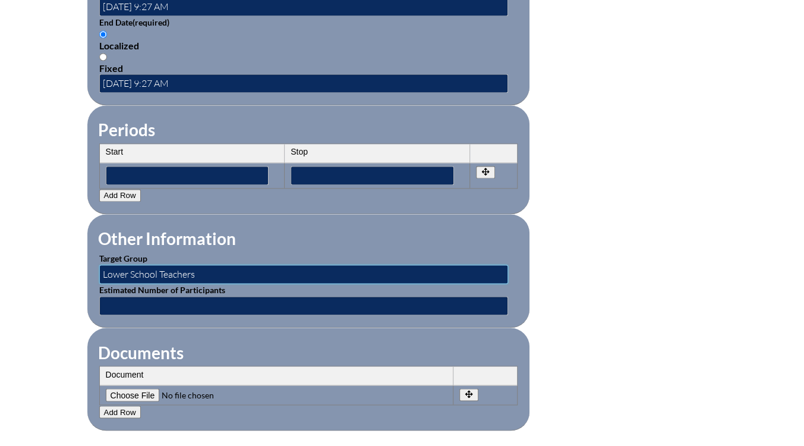
scroll to position [909, 0]
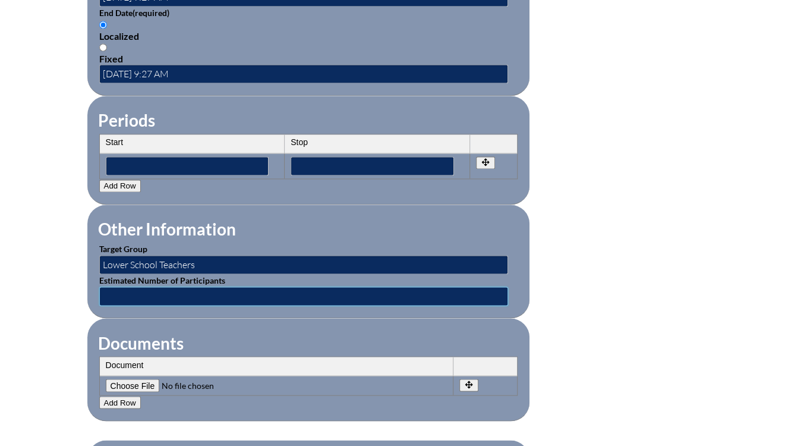
click at [265, 290] on input "text" at bounding box center [303, 295] width 409 height 19
type input "30"
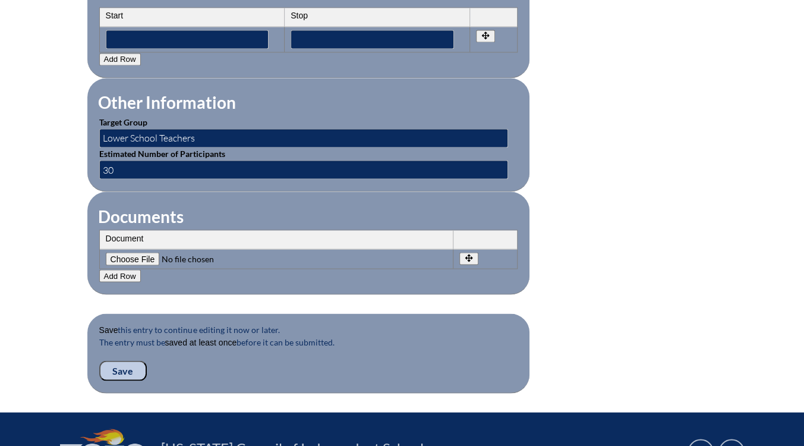
click at [123, 360] on input "Save" at bounding box center [123, 370] width 48 height 20
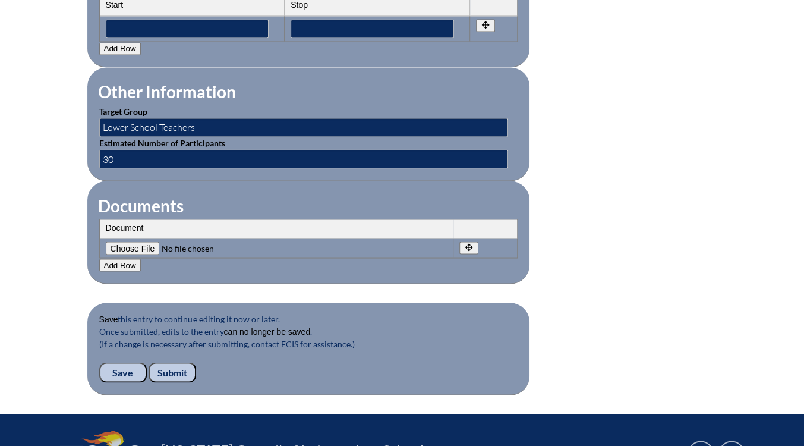
scroll to position [1176, 0]
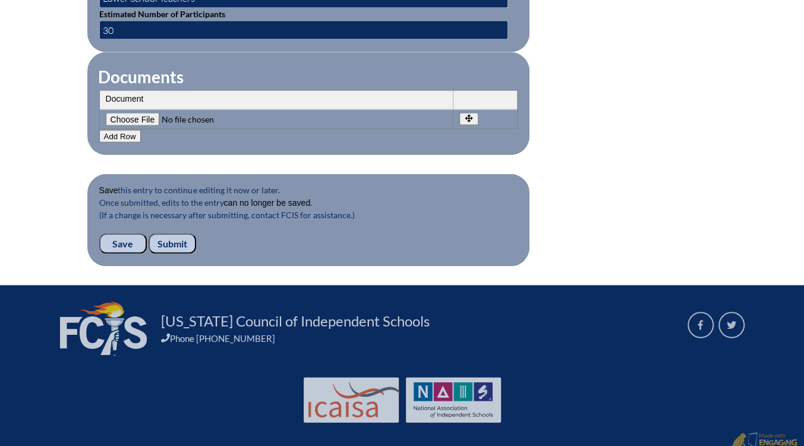
click at [189, 233] on input "Submit" at bounding box center [173, 243] width 48 height 20
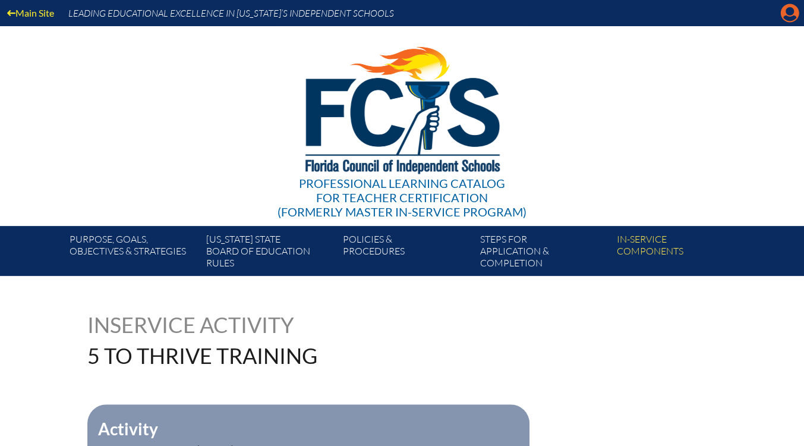
click at [790, 11] on icon "Manage account" at bounding box center [789, 13] width 19 height 19
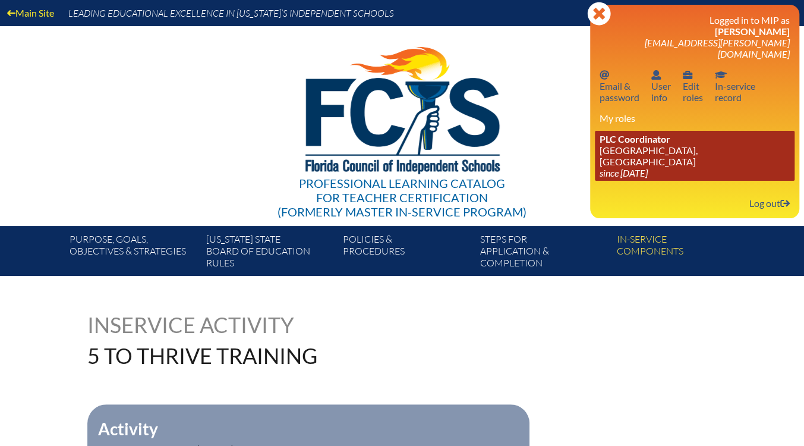
click at [713, 131] on link "PLC Coordinator [GEOGRAPHIC_DATA], [GEOGRAPHIC_DATA] since [DATE]" at bounding box center [695, 156] width 200 height 50
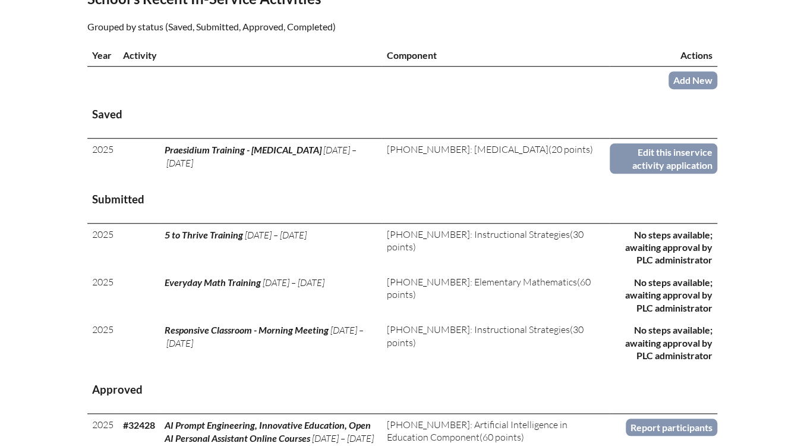
scroll to position [439, 0]
